Goal: Check status: Check status

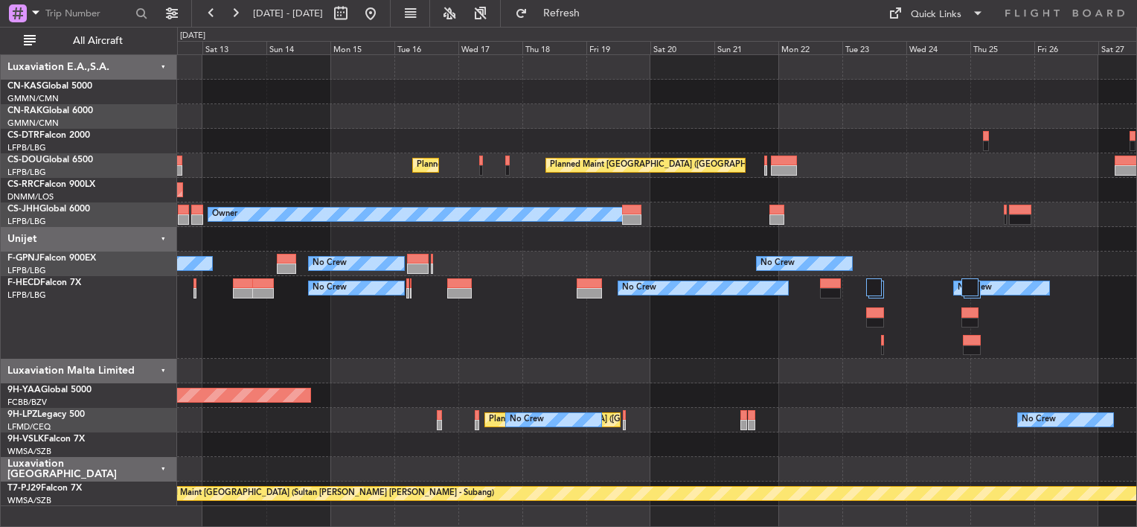
click at [305, 122] on div "Planned Maint Mugla ([GEOGRAPHIC_DATA]) Planned Maint [GEOGRAPHIC_DATA] ([GEOGR…" at bounding box center [656, 280] width 959 height 451
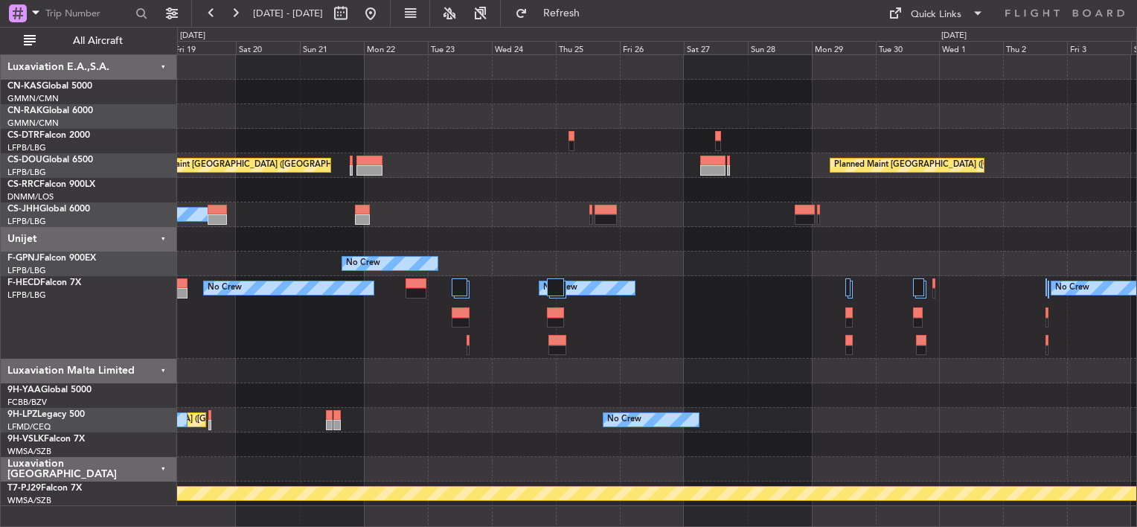
click at [546, 160] on div "Planned Maint [GEOGRAPHIC_DATA] ([GEOGRAPHIC_DATA]) Planned Maint [GEOGRAPHIC_D…" at bounding box center [656, 280] width 959 height 451
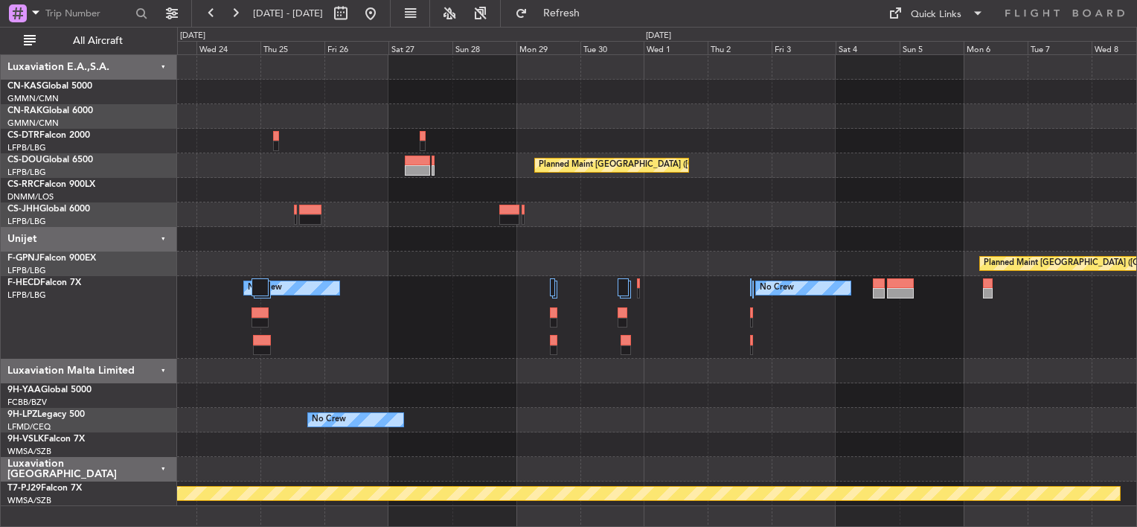
click at [557, 170] on div "Planned Maint [GEOGRAPHIC_DATA] ([GEOGRAPHIC_DATA]) Planned Maint [GEOGRAPHIC_D…" at bounding box center [656, 280] width 959 height 451
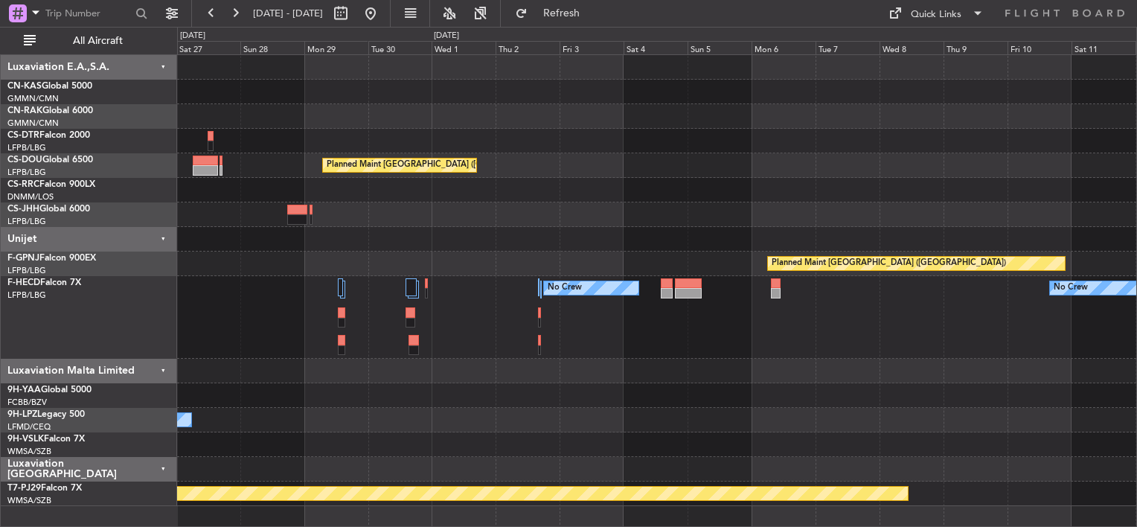
click at [579, 159] on div "Planned Maint [GEOGRAPHIC_DATA] ([GEOGRAPHIC_DATA]) Planned Maint [GEOGRAPHIC_D…" at bounding box center [656, 280] width 959 height 451
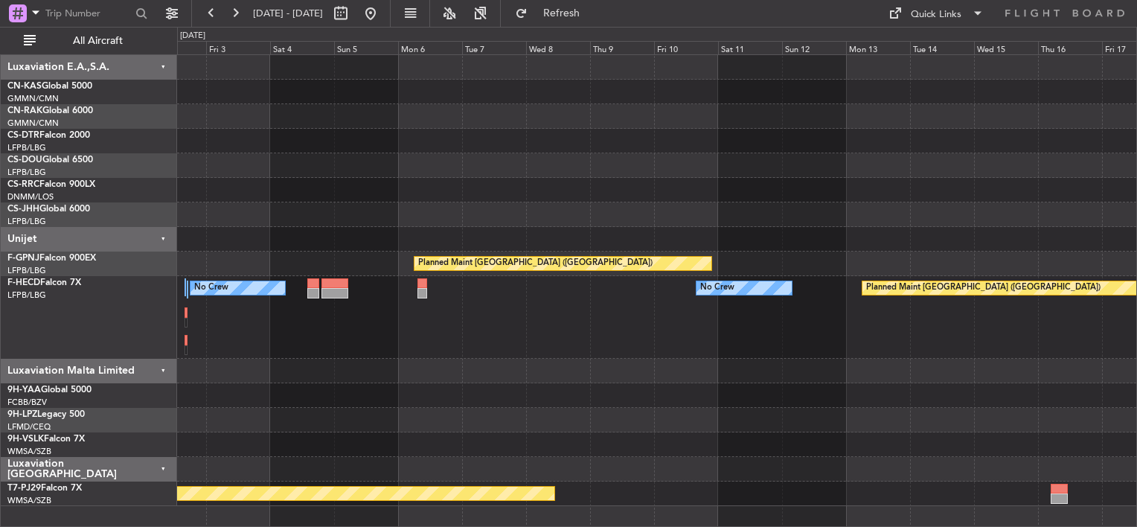
click at [503, 171] on div "Planned Maint [GEOGRAPHIC_DATA] ([GEOGRAPHIC_DATA]) Planned Maint [GEOGRAPHIC_D…" at bounding box center [656, 280] width 959 height 451
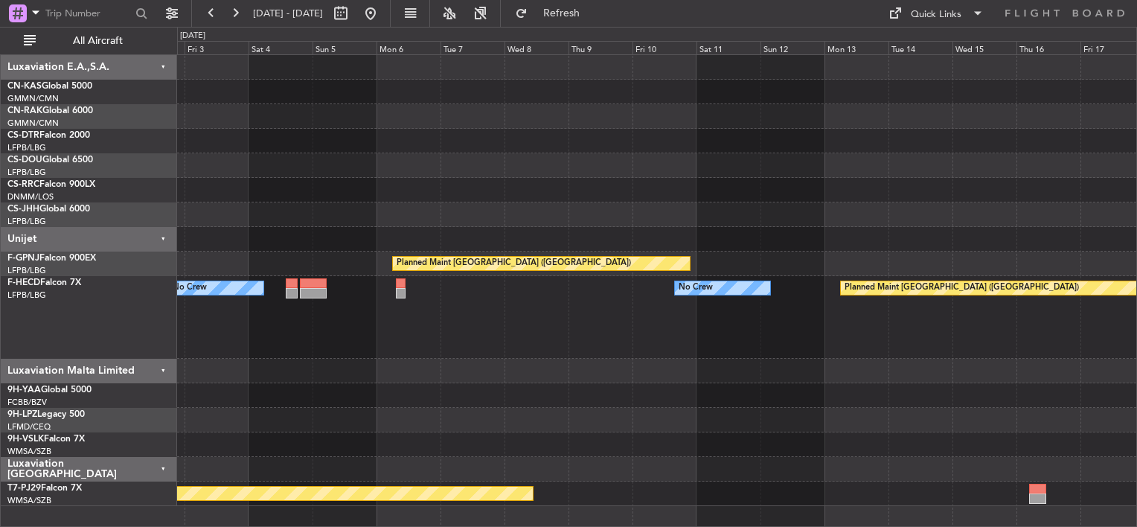
click at [479, 170] on div "Planned Maint [GEOGRAPHIC_DATA] ([GEOGRAPHIC_DATA]) Planned Maint [GEOGRAPHIC_D…" at bounding box center [656, 280] width 959 height 451
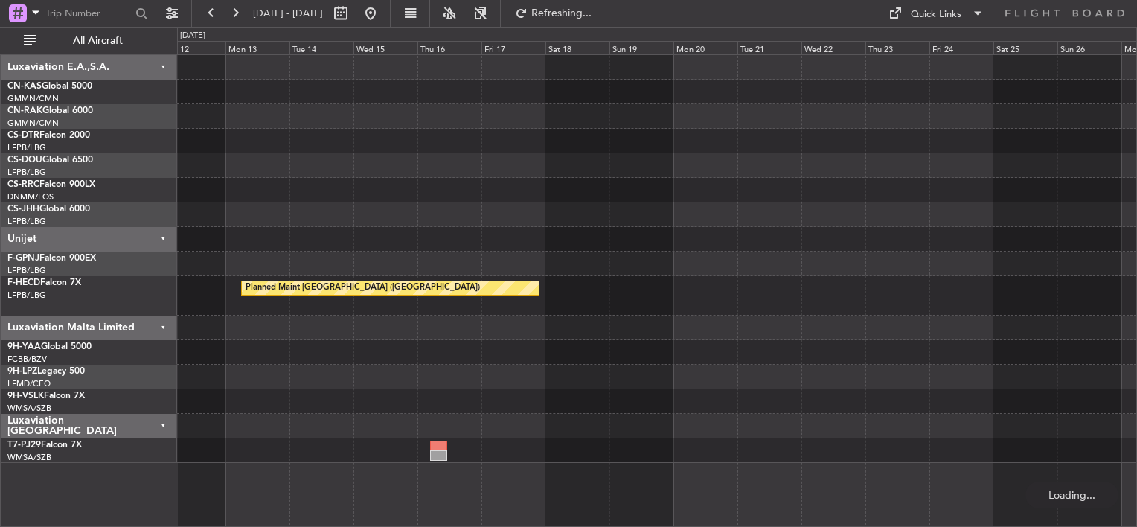
click at [534, 194] on div "Planned Maint [GEOGRAPHIC_DATA] ([GEOGRAPHIC_DATA]) Planned Maint [GEOGRAPHIC_D…" at bounding box center [656, 259] width 959 height 408
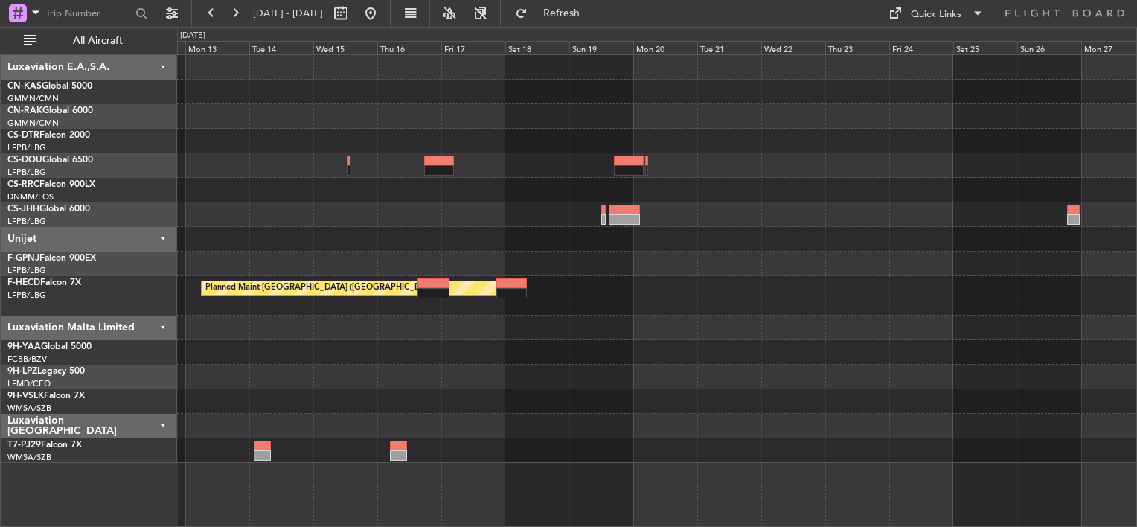
click at [857, 149] on div at bounding box center [656, 141] width 959 height 25
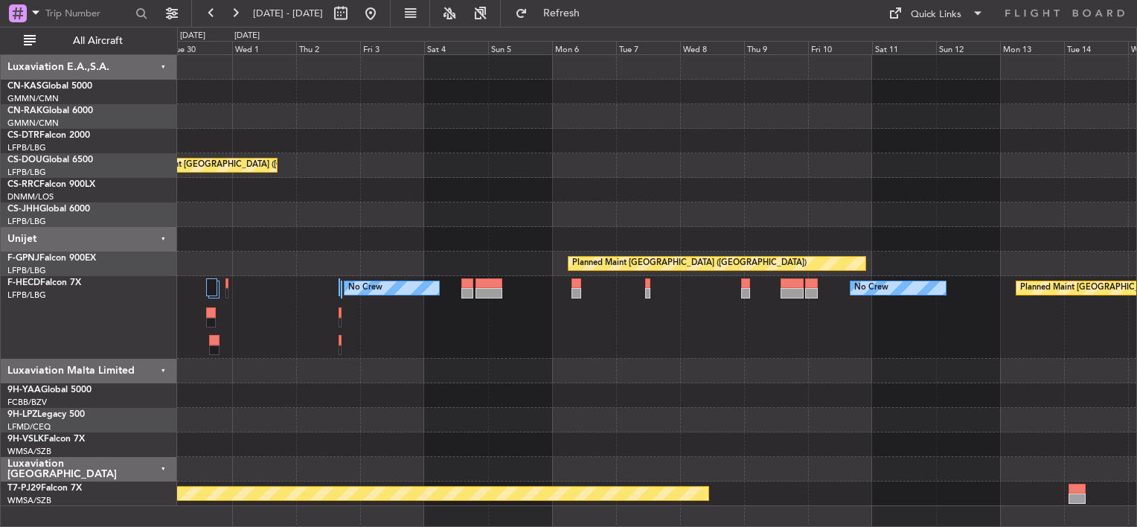
click at [825, 192] on div "Planned Maint [GEOGRAPHIC_DATA] ([GEOGRAPHIC_DATA]) Planned Maint [GEOGRAPHIC_D…" at bounding box center [656, 280] width 959 height 451
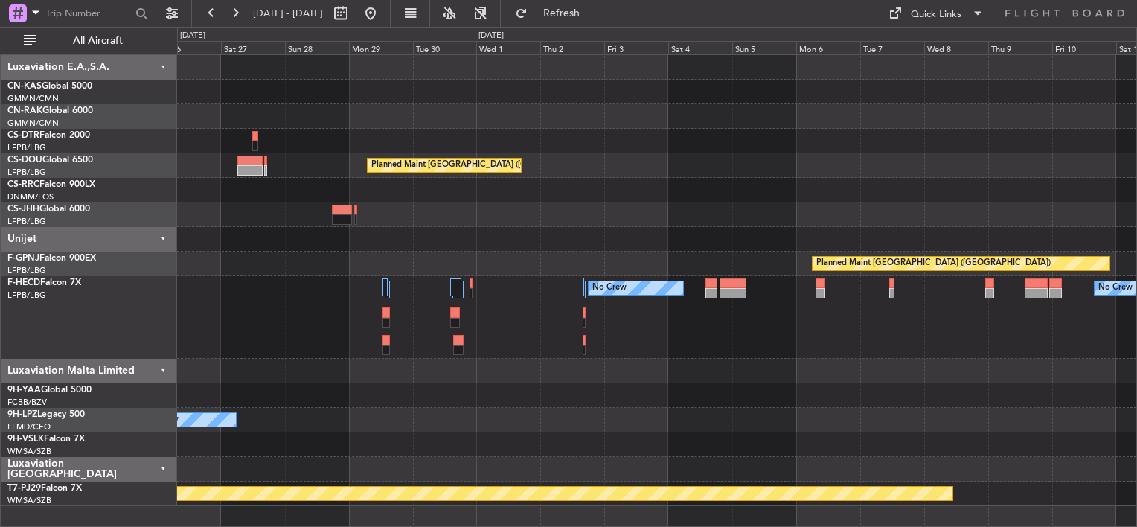
click at [1009, 211] on div "Planned Maint [GEOGRAPHIC_DATA] ([GEOGRAPHIC_DATA]) Planned Maint [GEOGRAPHIC_D…" at bounding box center [656, 280] width 959 height 451
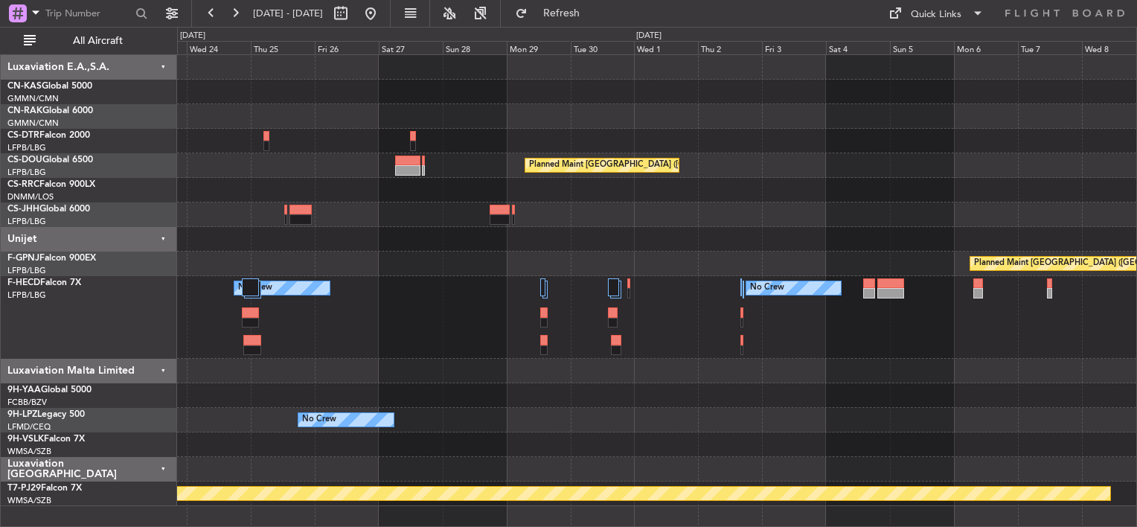
click at [850, 196] on div "Planned Maint [GEOGRAPHIC_DATA] ([GEOGRAPHIC_DATA]) Planned Maint [GEOGRAPHIC_D…" at bounding box center [656, 280] width 959 height 451
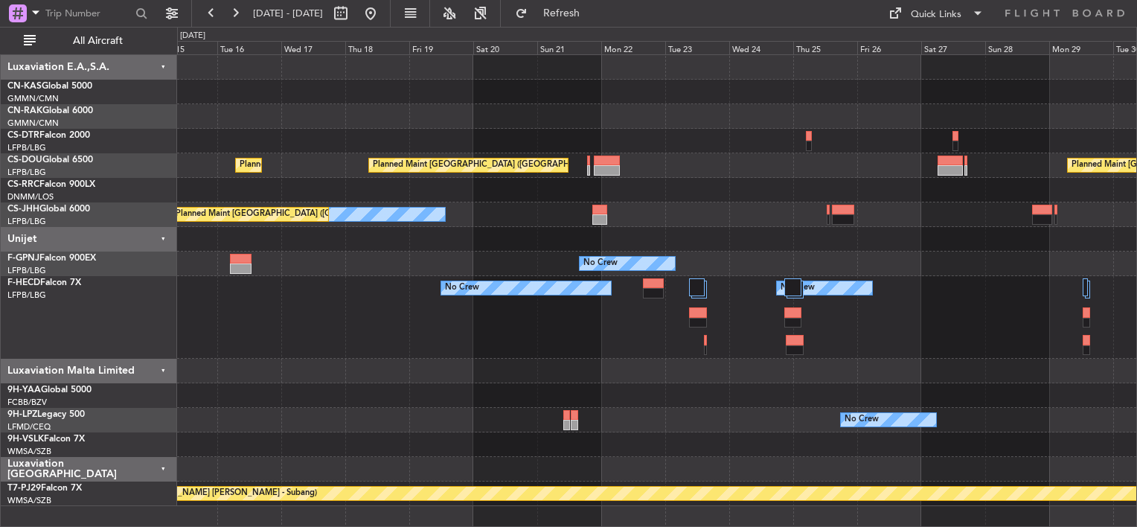
click at [962, 186] on div "Planned Maint [GEOGRAPHIC_DATA] ([GEOGRAPHIC_DATA]) Planned Maint [GEOGRAPHIC_D…" at bounding box center [656, 280] width 959 height 451
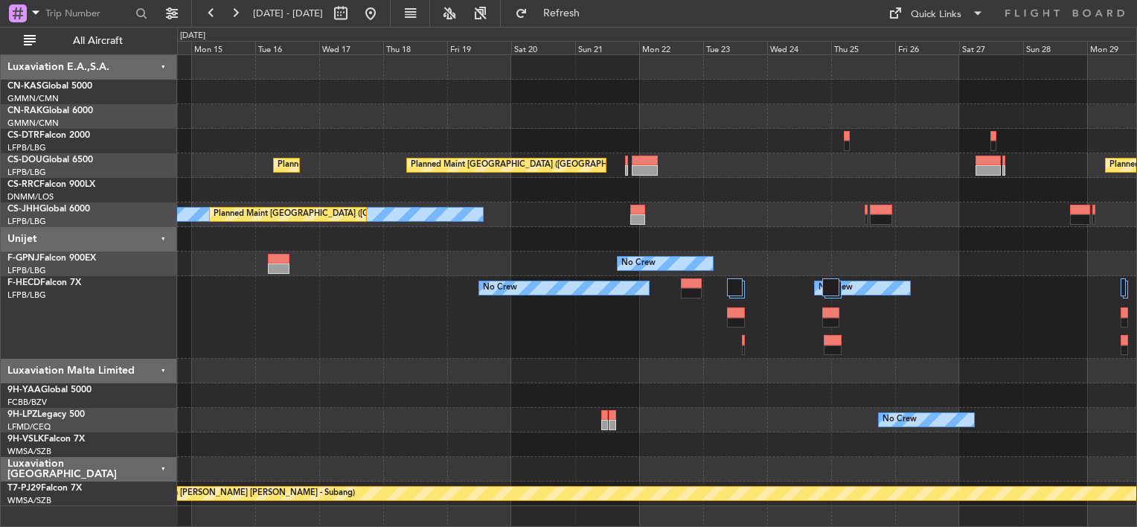
click at [1012, 196] on div "Planned Maint [GEOGRAPHIC_DATA] ([GEOGRAPHIC_DATA]) Planned Maint [GEOGRAPHIC_D…" at bounding box center [656, 280] width 959 height 451
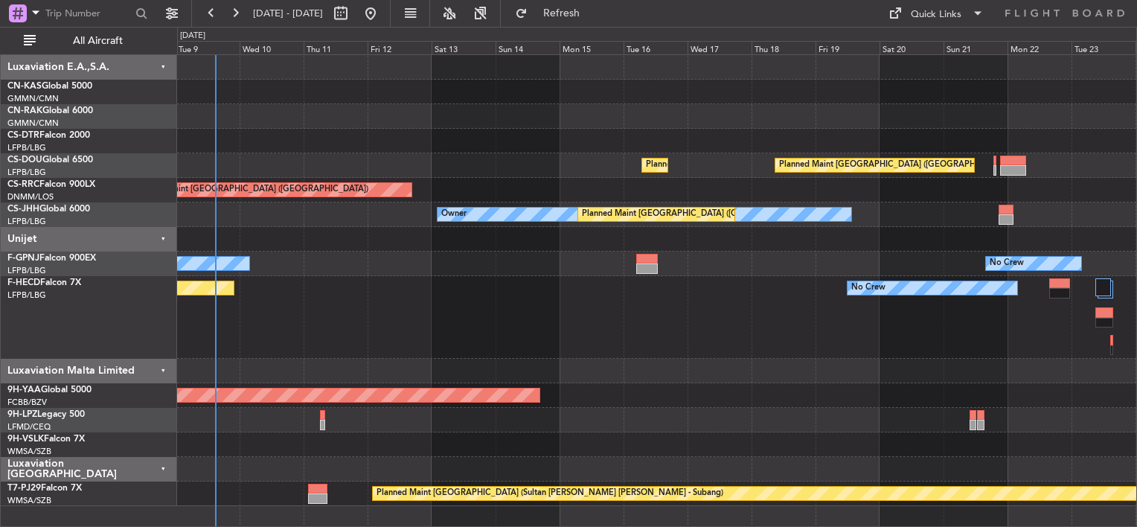
click at [945, 177] on div "Planned Maint [GEOGRAPHIC_DATA] ([GEOGRAPHIC_DATA]) Planned Maint [GEOGRAPHIC_D…" at bounding box center [656, 280] width 959 height 451
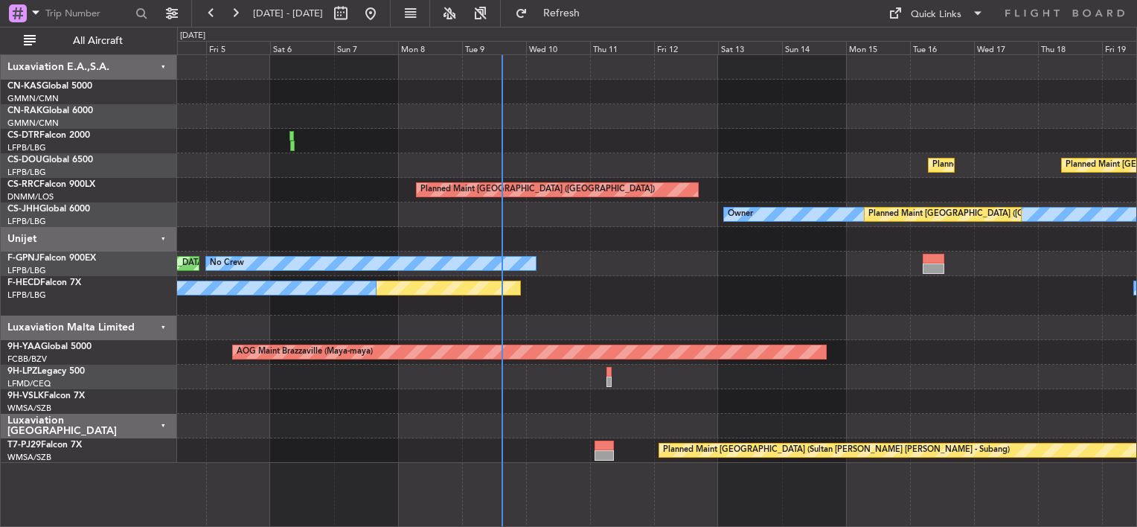
click at [950, 167] on div "Planned Maint [GEOGRAPHIC_DATA] ([GEOGRAPHIC_DATA]) Planned Maint [GEOGRAPHIC_D…" at bounding box center [656, 259] width 959 height 408
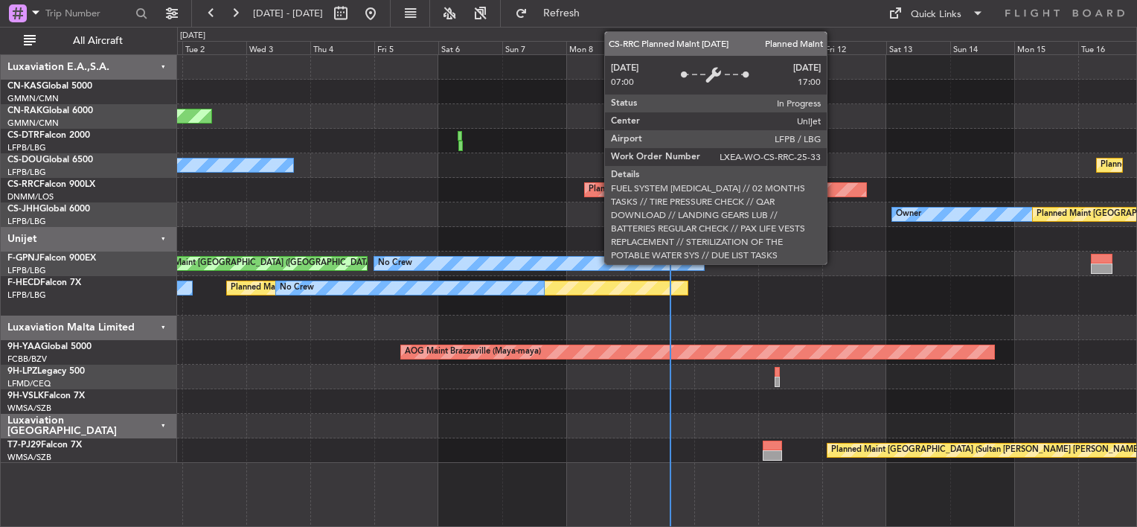
click at [505, 180] on div "Planned Maint [GEOGRAPHIC_DATA] ([GEOGRAPHIC_DATA])" at bounding box center [656, 190] width 959 height 25
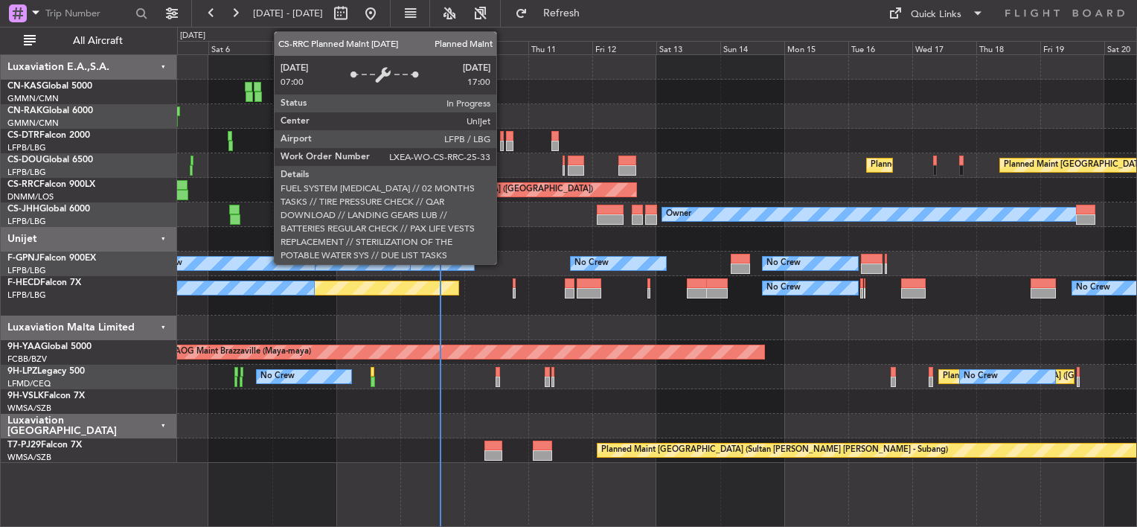
click at [625, 92] on div at bounding box center [656, 92] width 959 height 25
click at [568, 89] on div at bounding box center [656, 92] width 959 height 25
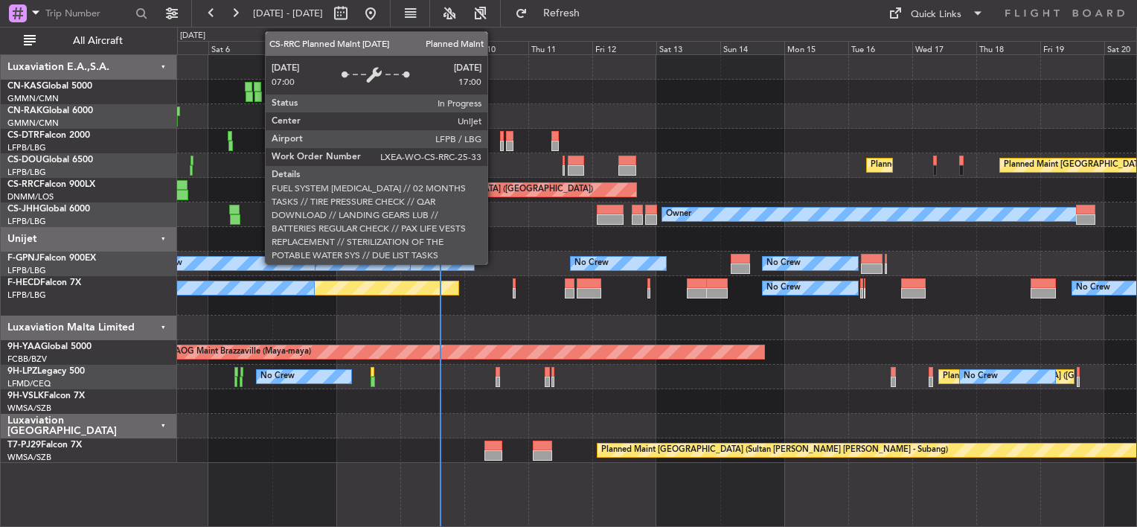
click at [537, 199] on div "Planned Maint [GEOGRAPHIC_DATA] ([GEOGRAPHIC_DATA])" at bounding box center [656, 190] width 959 height 25
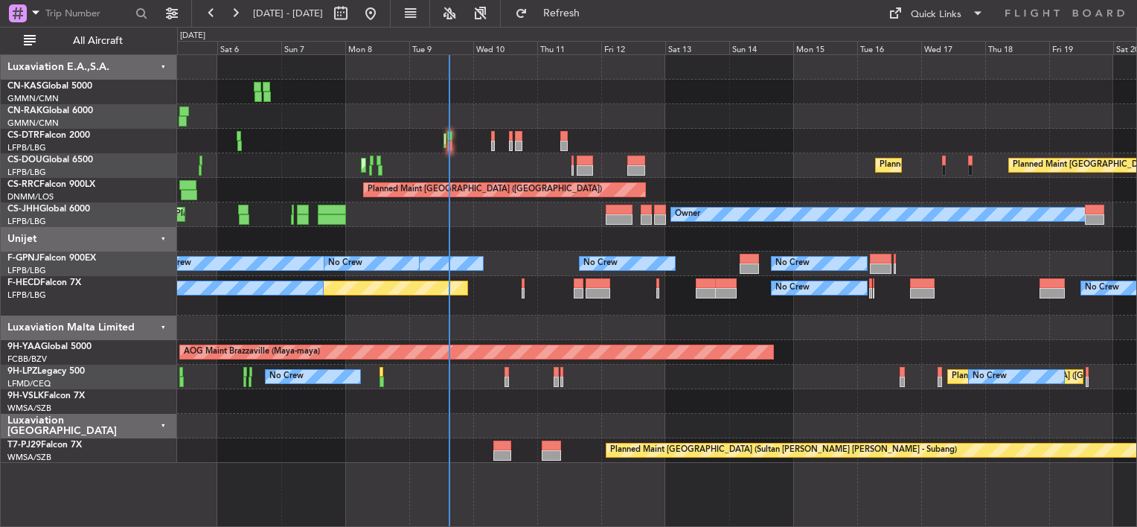
click at [534, 123] on div "Unplanned Maint [GEOGRAPHIC_DATA] ([GEOGRAPHIC_DATA]) Planned Maint [GEOGRAPHIC…" at bounding box center [656, 116] width 959 height 25
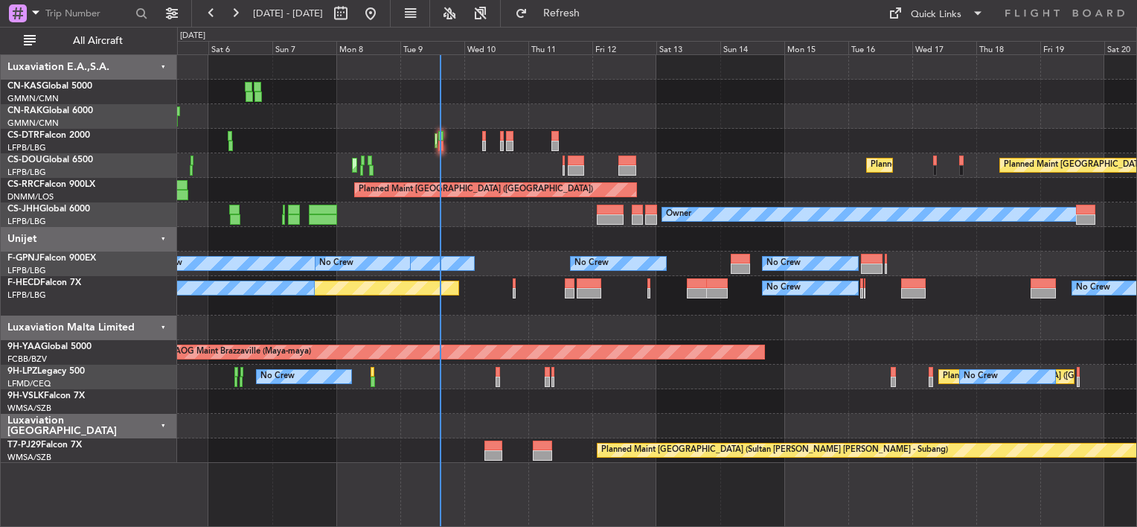
click at [552, 135] on div at bounding box center [555, 136] width 7 height 10
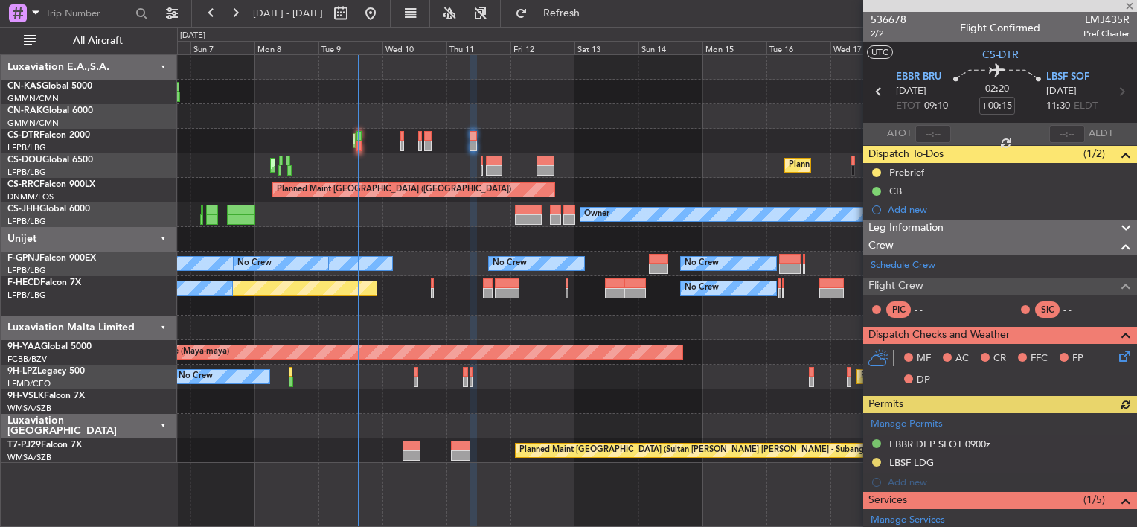
click at [501, 109] on div "Unplanned Maint [GEOGRAPHIC_DATA] ([GEOGRAPHIC_DATA])" at bounding box center [656, 116] width 959 height 25
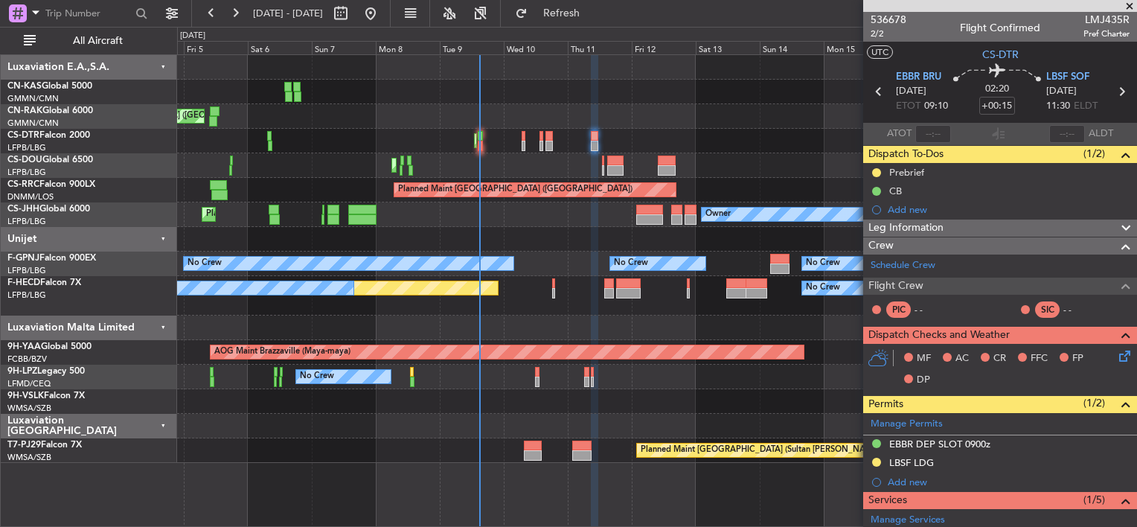
click at [648, 77] on div at bounding box center [656, 67] width 959 height 25
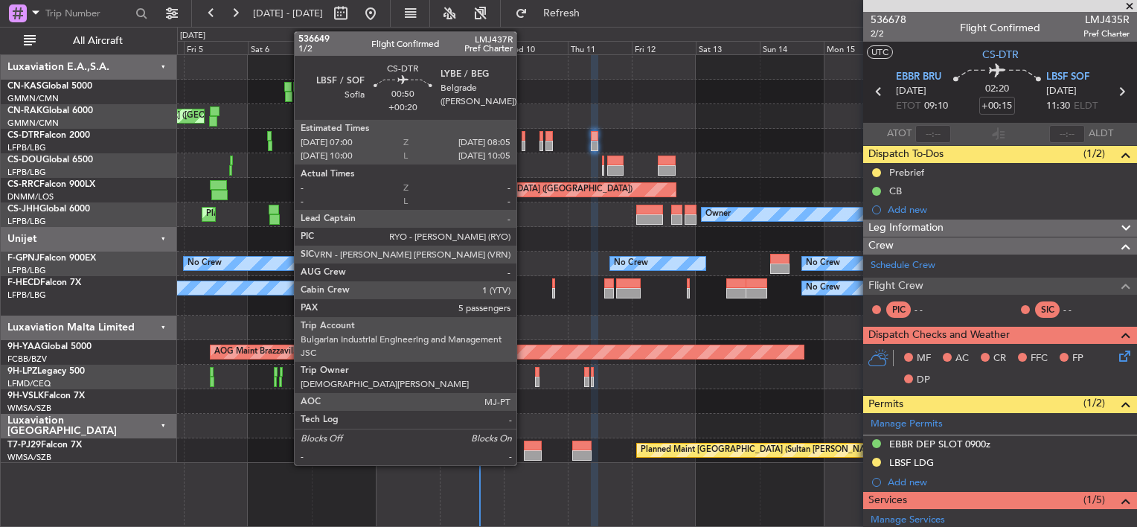
click at [523, 138] on div at bounding box center [523, 136] width 3 height 10
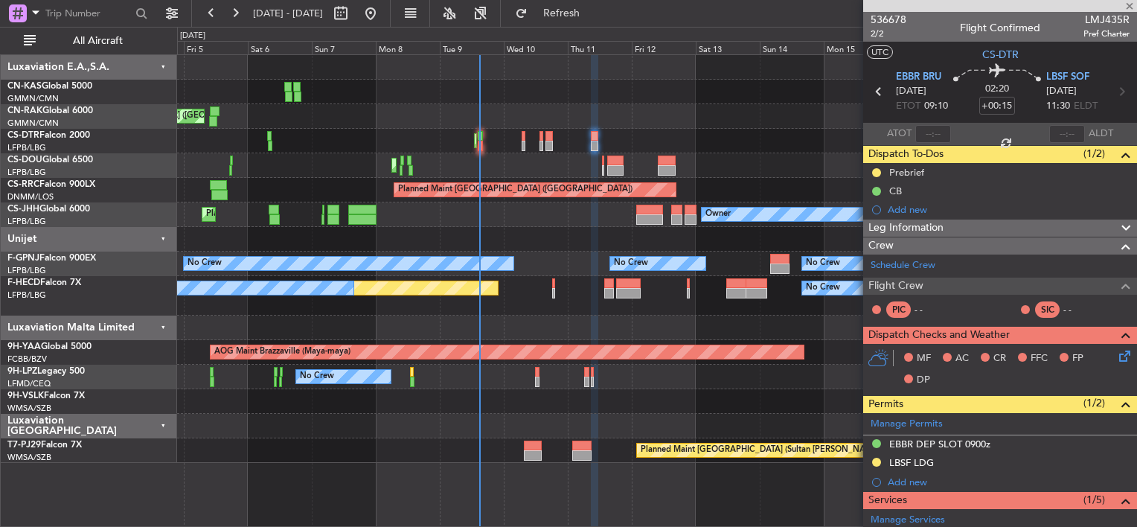
type input "+00:20"
type input "5"
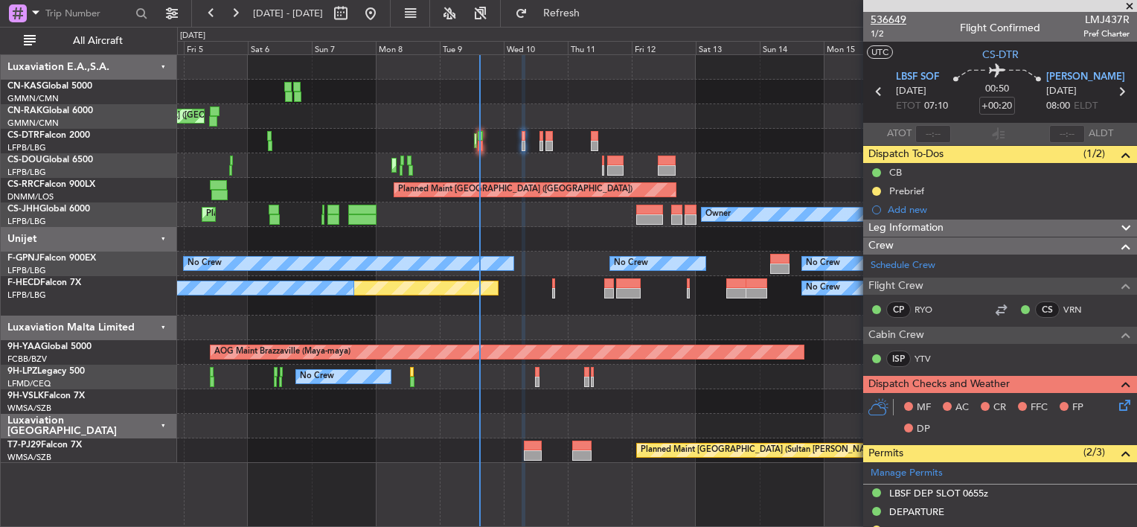
click at [895, 19] on span "536649" at bounding box center [889, 20] width 36 height 16
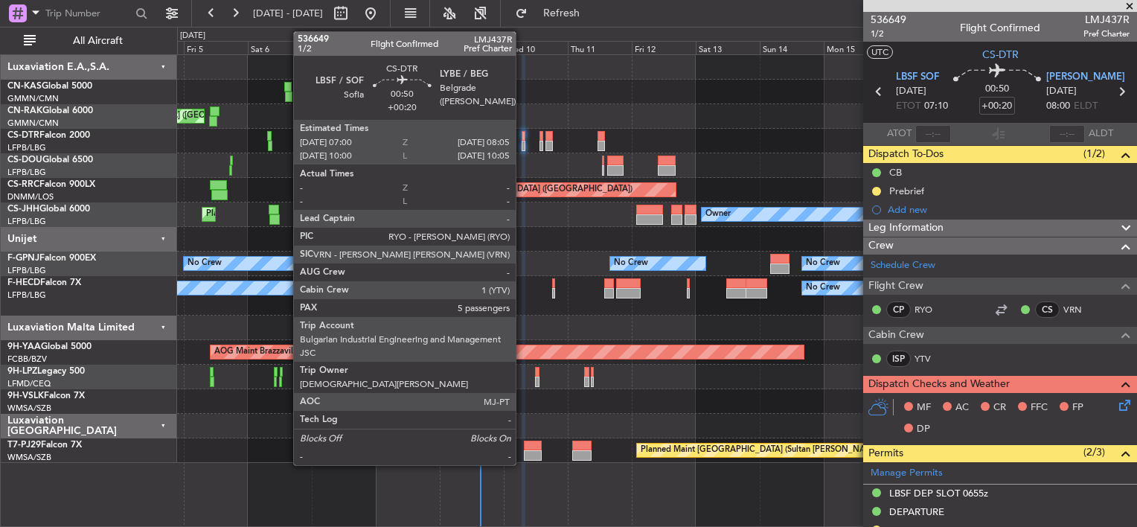
click at [522, 135] on div at bounding box center [523, 136] width 3 height 10
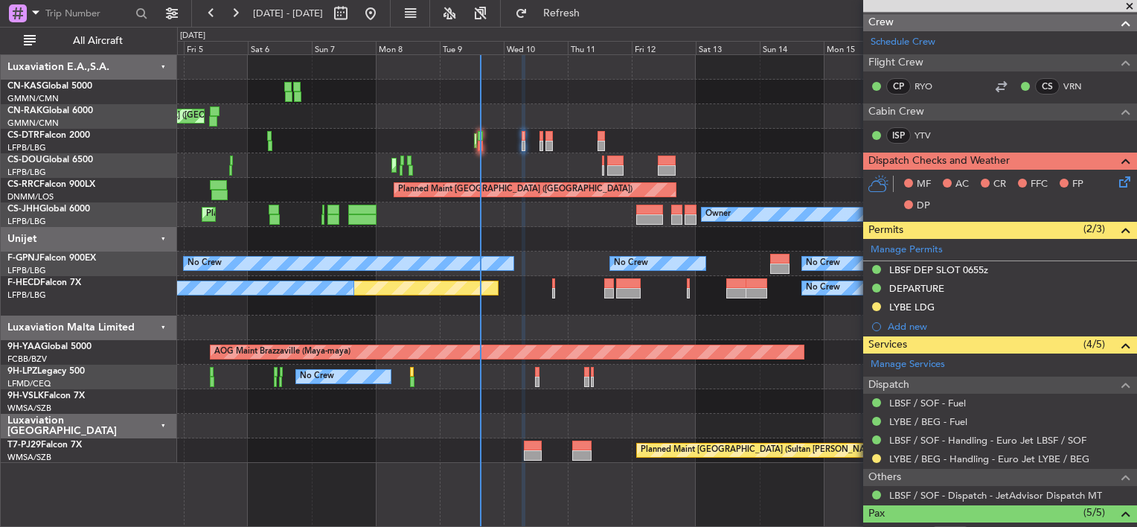
scroll to position [372, 0]
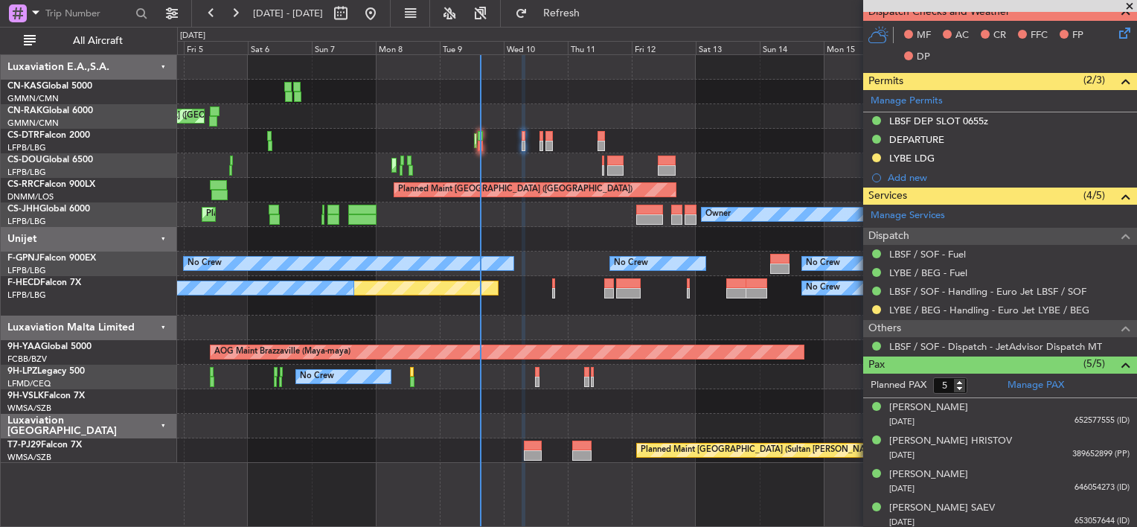
click at [426, 125] on div "Unplanned Maint [GEOGRAPHIC_DATA] ([GEOGRAPHIC_DATA]) Planned Maint [GEOGRAPHIC…" at bounding box center [656, 116] width 959 height 25
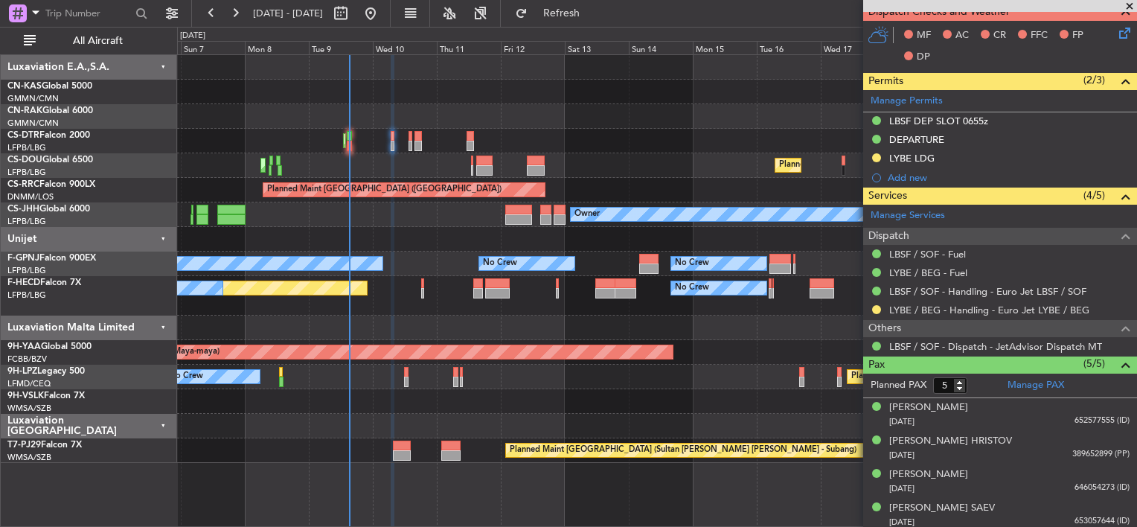
click at [461, 106] on div "Unplanned Maint [GEOGRAPHIC_DATA] ([GEOGRAPHIC_DATA])" at bounding box center [656, 116] width 959 height 25
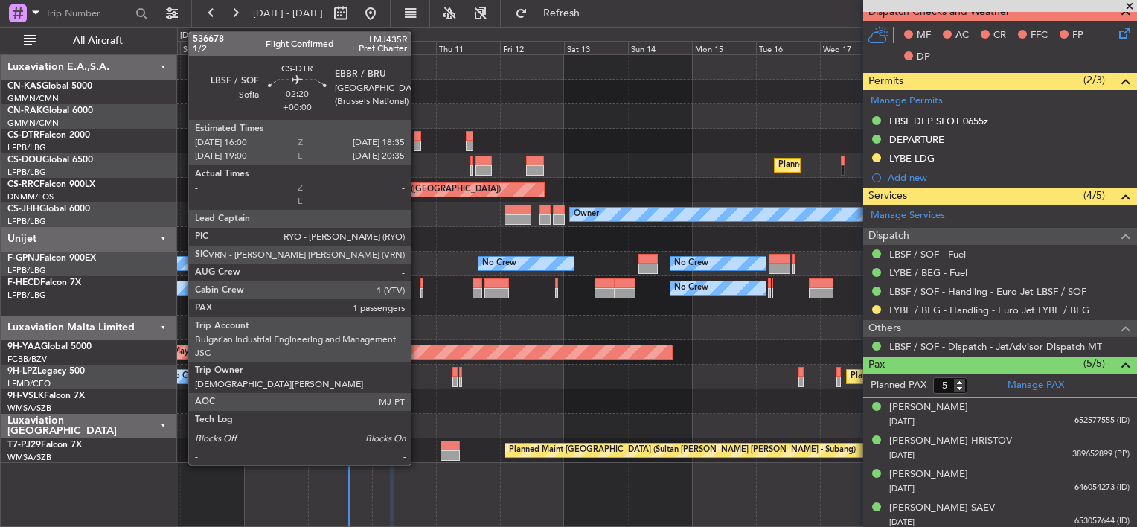
click at [418, 141] on div at bounding box center [417, 146] width 7 height 10
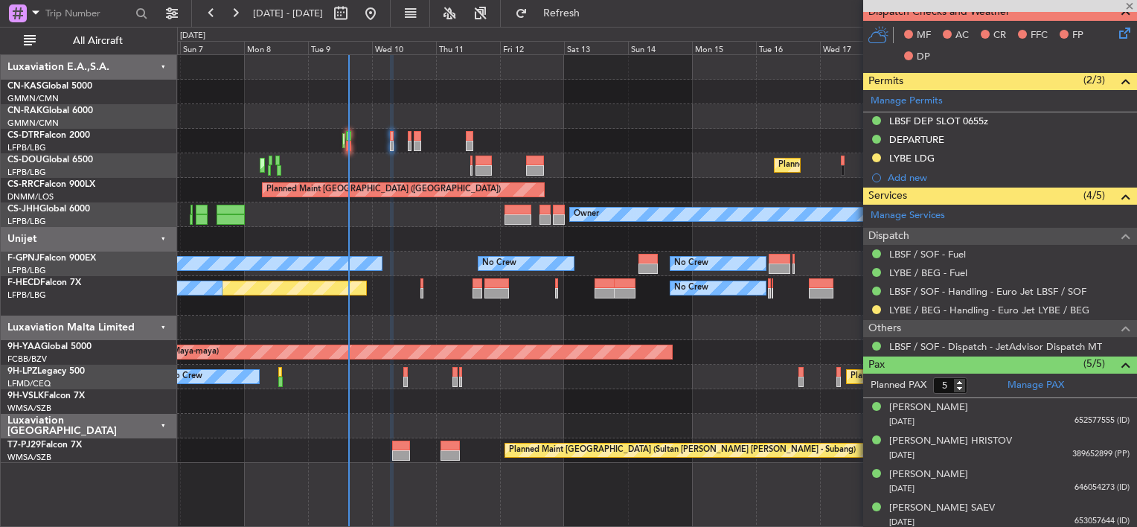
type input "1"
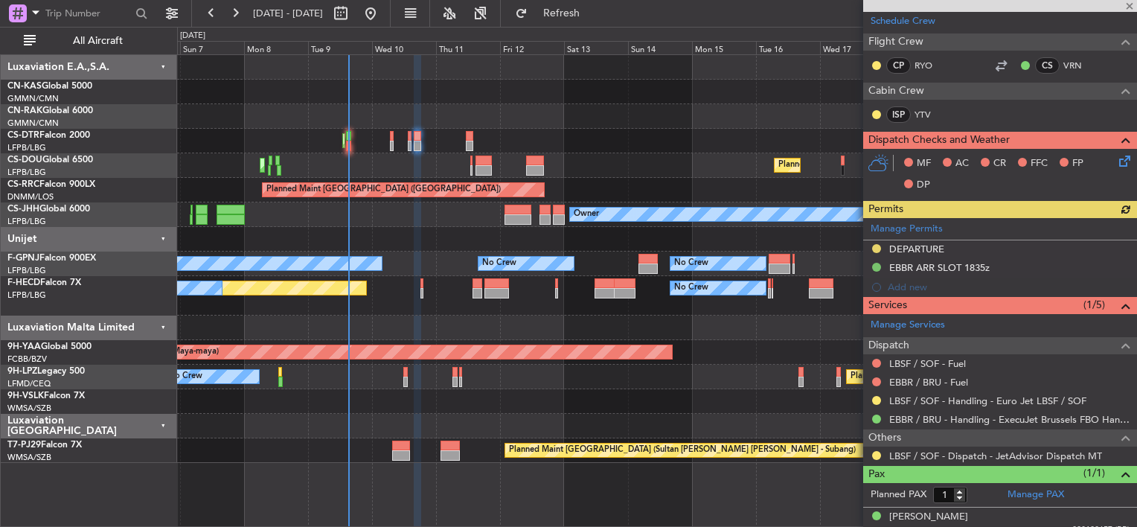
scroll to position [255, 0]
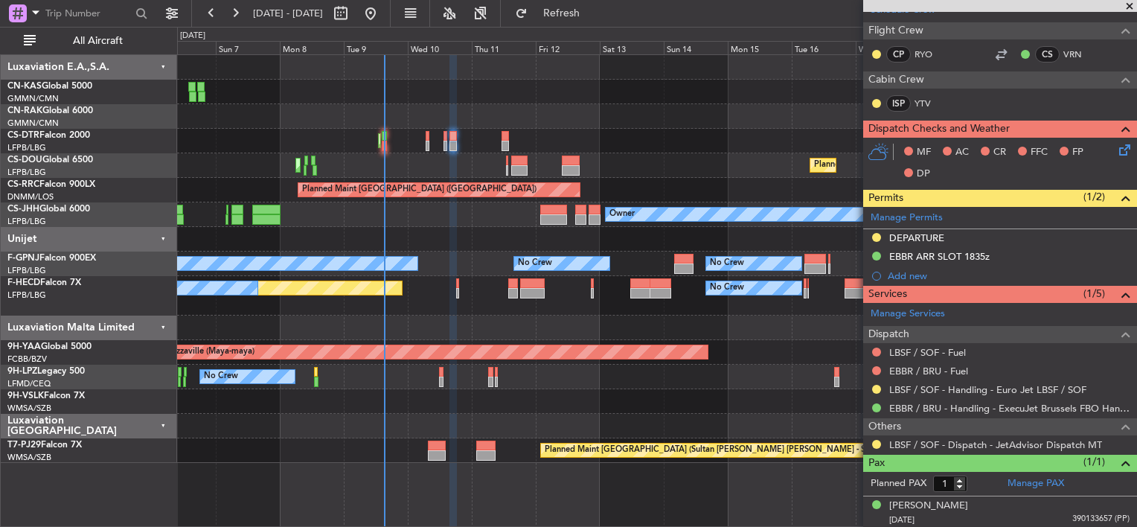
click at [554, 96] on div at bounding box center [656, 92] width 959 height 25
click at [473, 98] on div at bounding box center [656, 92] width 959 height 25
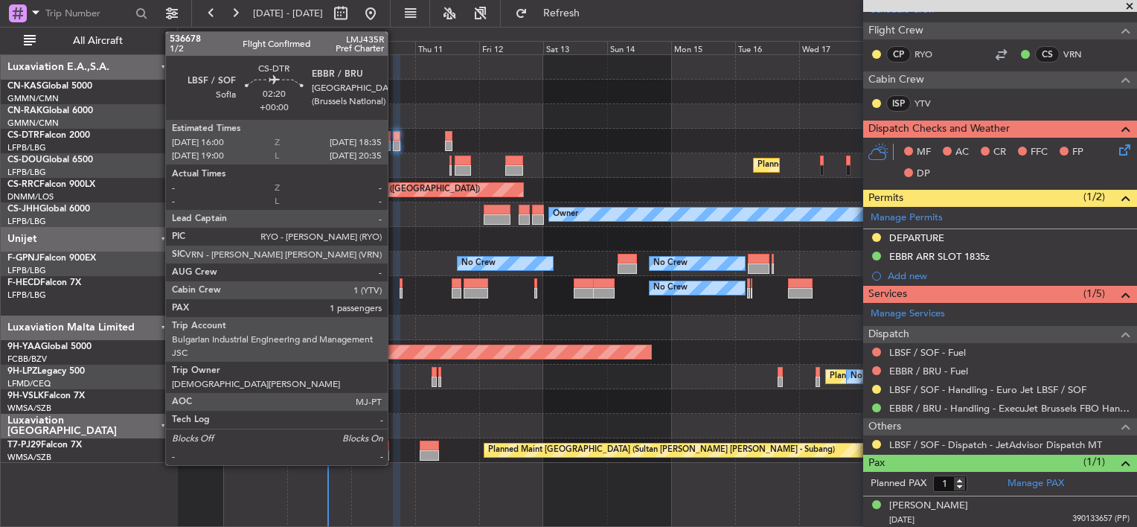
click at [394, 138] on div at bounding box center [396, 136] width 7 height 10
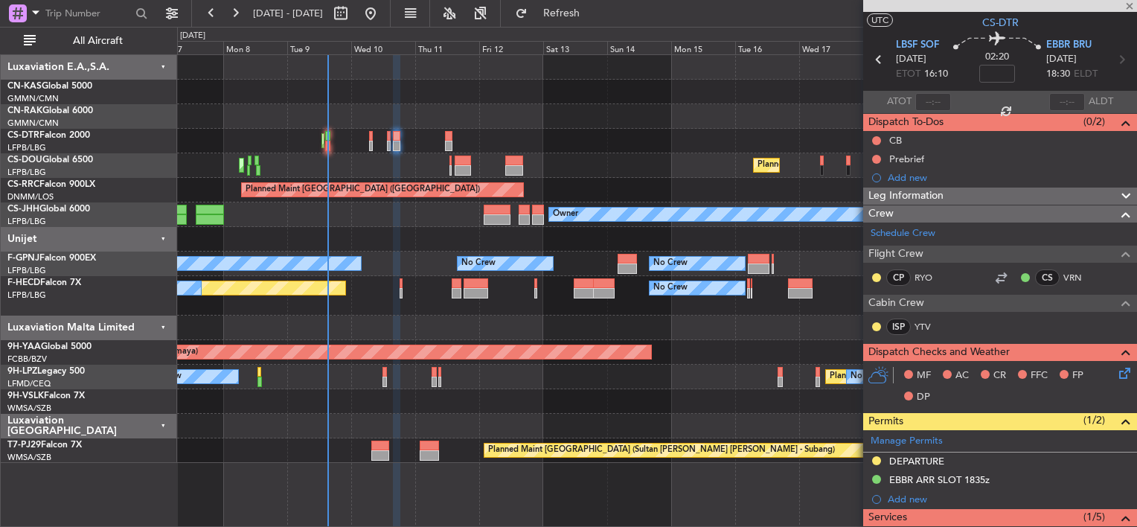
scroll to position [0, 0]
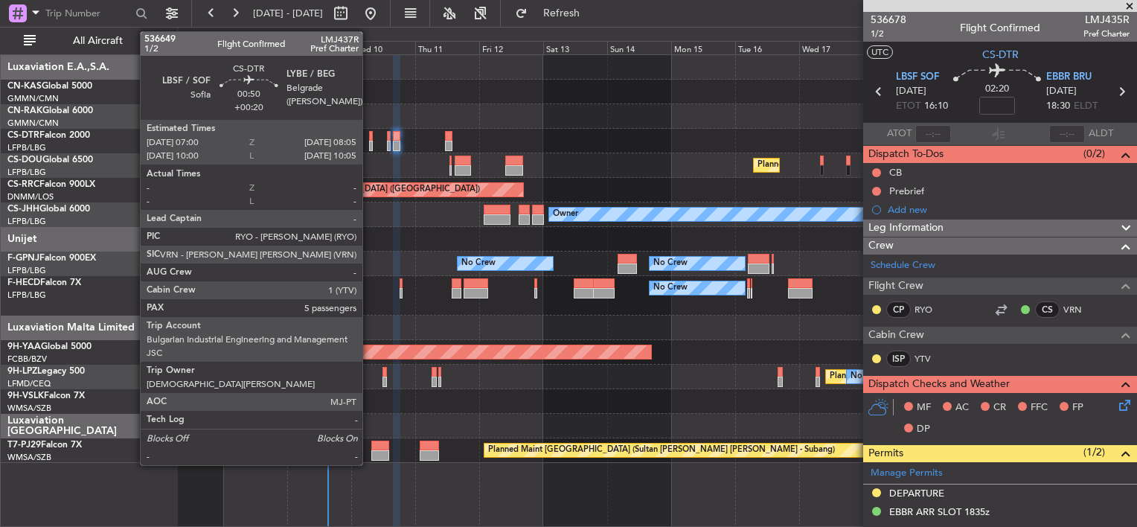
click at [369, 134] on div at bounding box center [370, 136] width 3 height 10
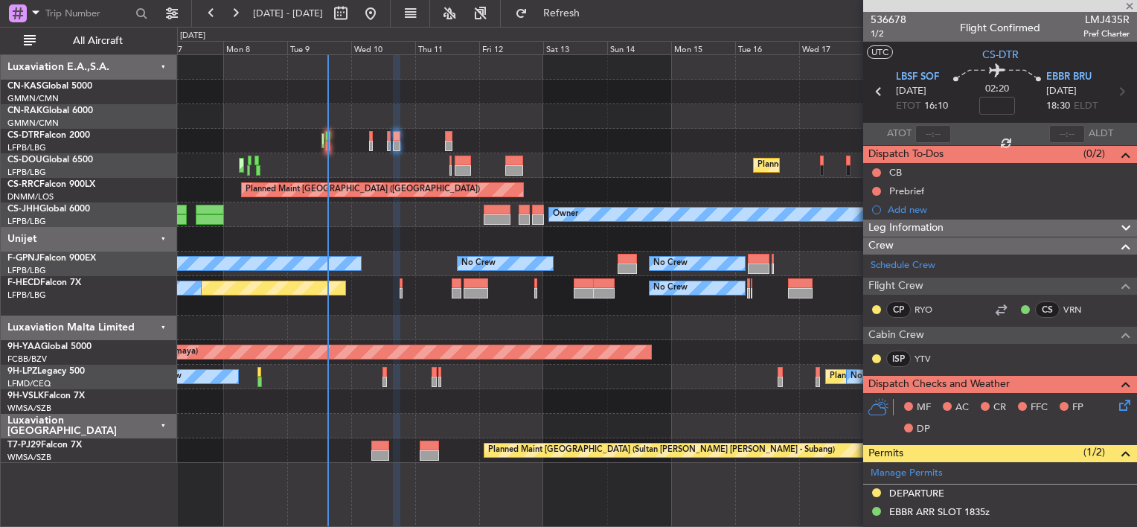
type input "+00:20"
type input "5"
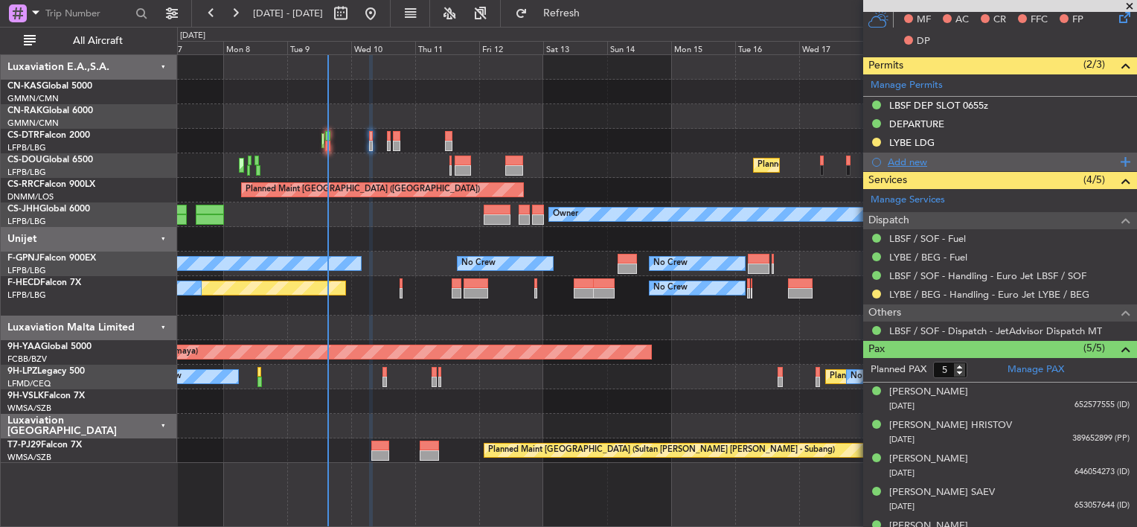
scroll to position [408, 0]
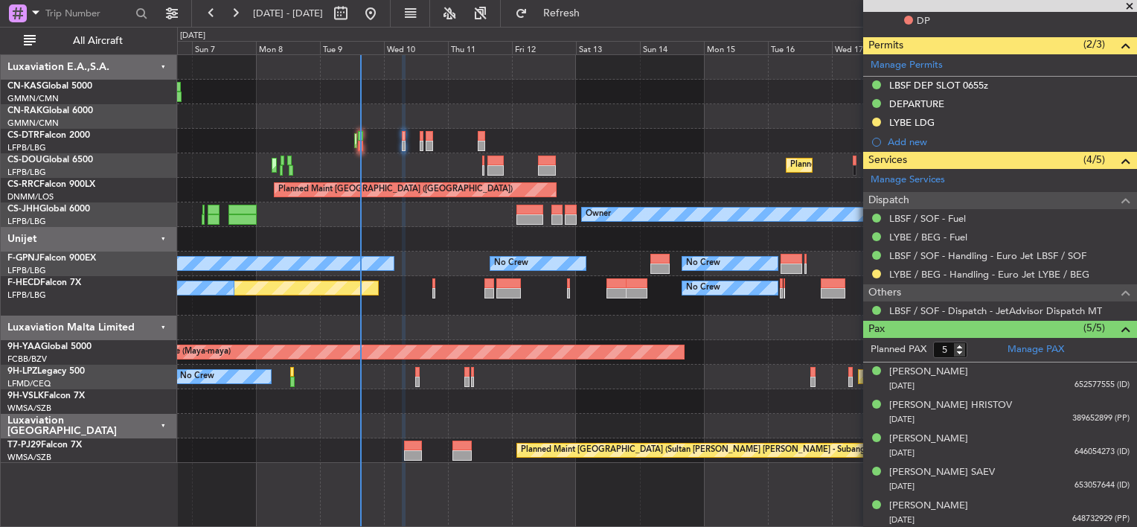
click at [588, 139] on div "Planned Maint Mugla ([GEOGRAPHIC_DATA]) Planned Maint [GEOGRAPHIC_DATA] ([GEOGR…" at bounding box center [656, 141] width 959 height 25
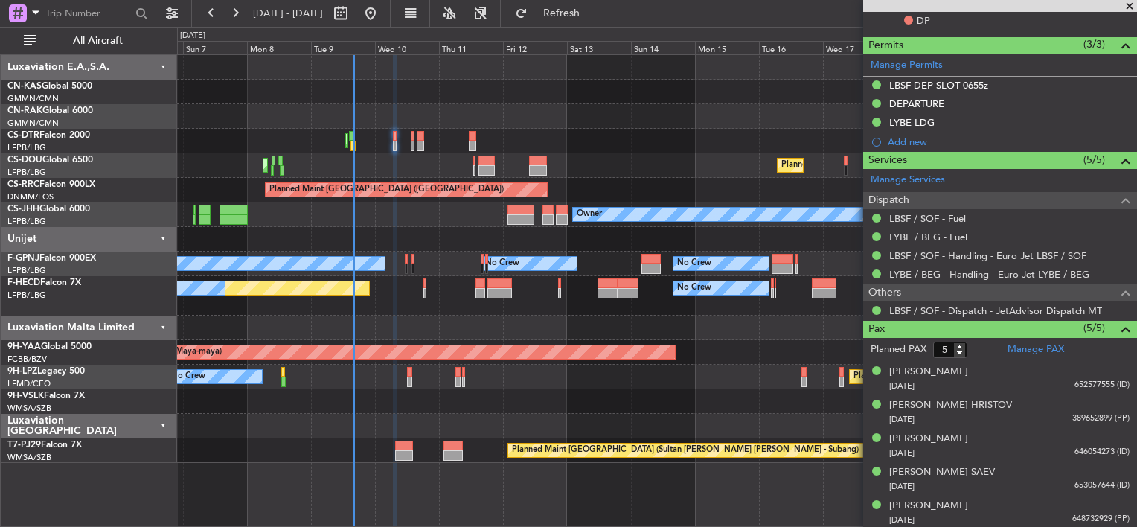
click at [436, 122] on div "Unplanned Maint [GEOGRAPHIC_DATA] ([GEOGRAPHIC_DATA])" at bounding box center [656, 116] width 959 height 25
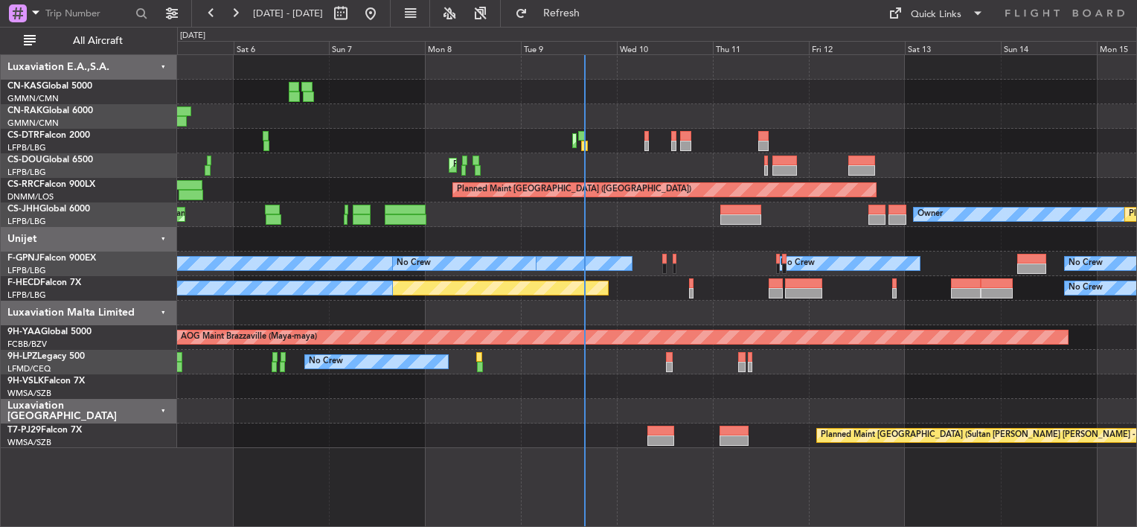
click at [512, 115] on div "Unplanned Maint Berlin (Brandenburg) Planned Maint Mugla (Dalaman) Planned Main…" at bounding box center [656, 251] width 959 height 393
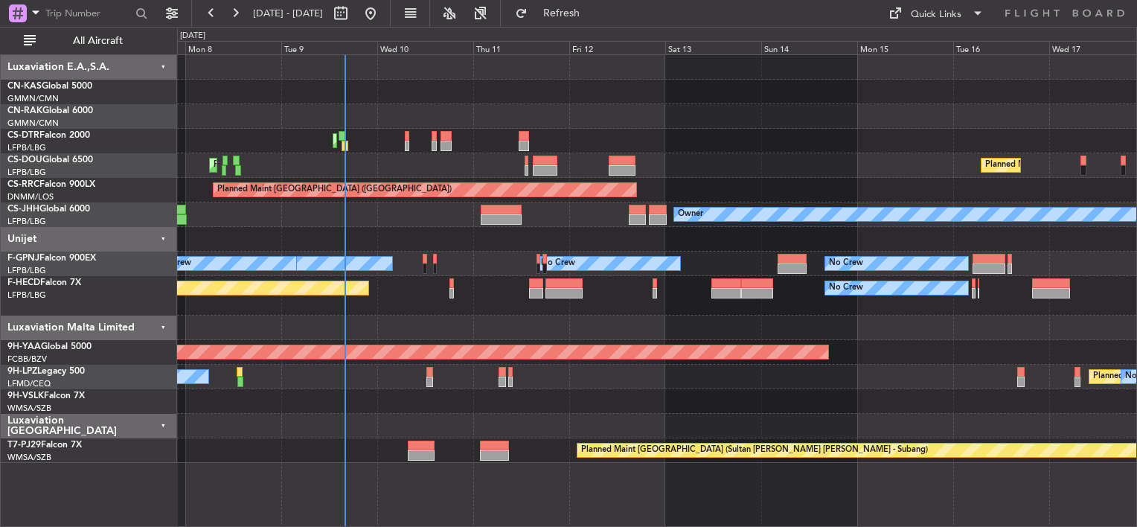
click at [549, 119] on div at bounding box center [656, 116] width 959 height 25
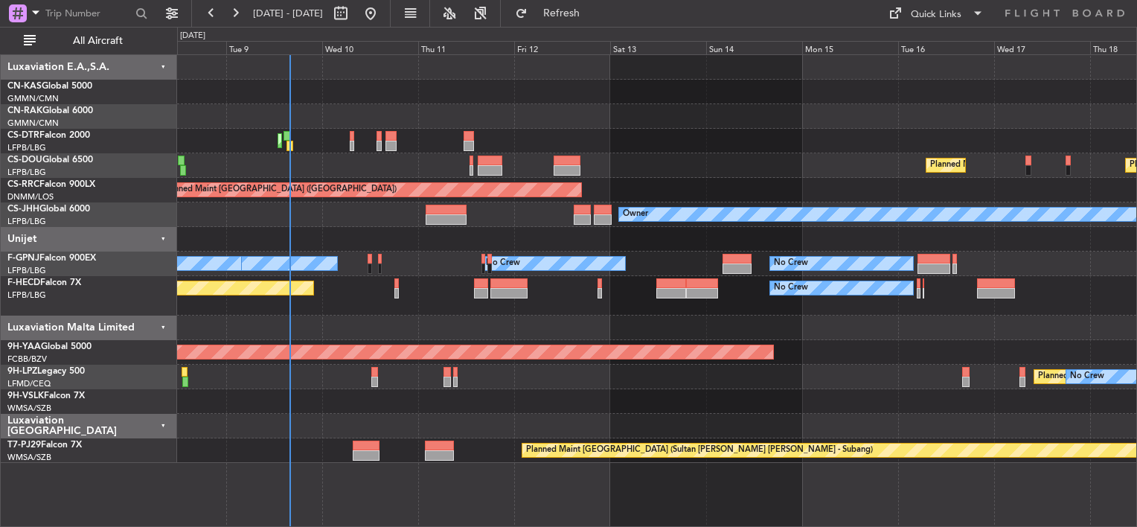
click at [476, 112] on div at bounding box center [656, 116] width 959 height 25
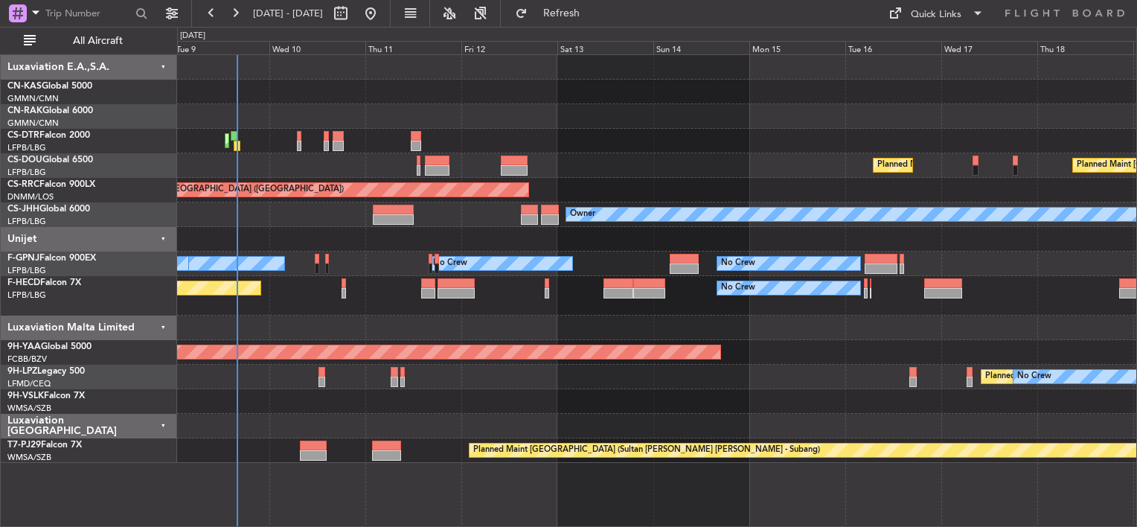
click at [449, 98] on div at bounding box center [656, 92] width 959 height 25
